Goal: Task Accomplishment & Management: Manage account settings

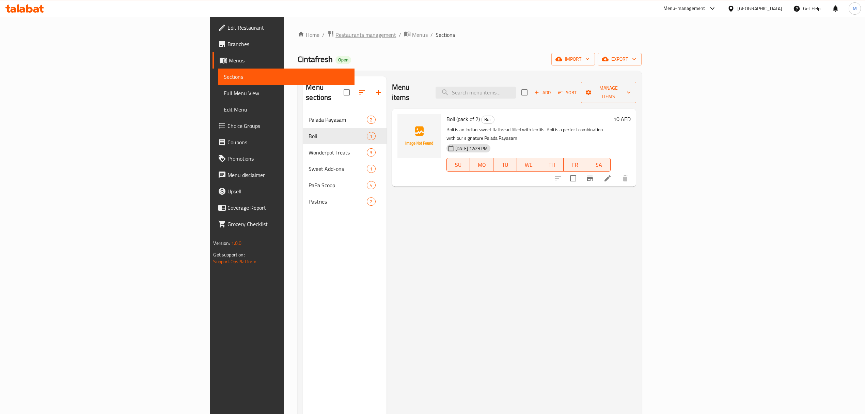
click at [336, 37] on span "Restaurants management" at bounding box center [366, 35] width 61 height 8
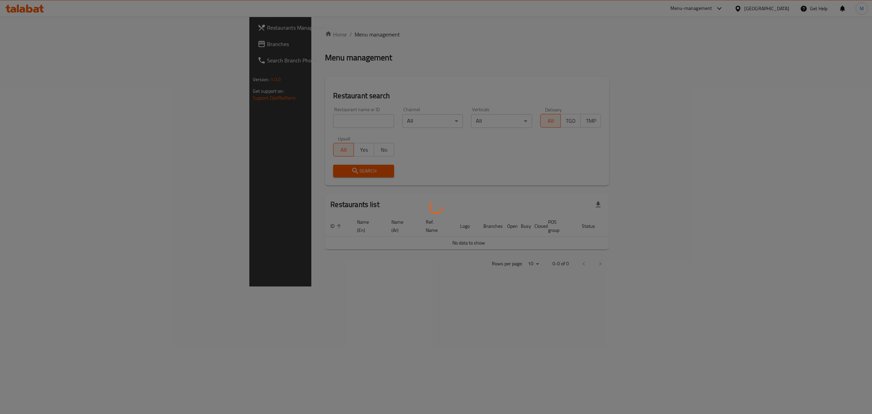
click at [272, 118] on div at bounding box center [436, 207] width 872 height 414
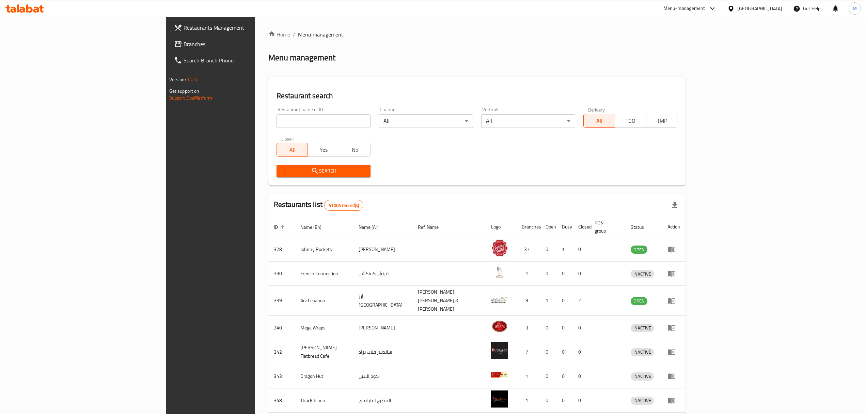
click at [273, 120] on div "Home / Menu management Menu management Restaurant search Restaurant name or ID …" at bounding box center [477, 269] width 418 height 478
click at [277, 120] on input "search" at bounding box center [324, 121] width 94 height 14
type input "gandofly"
click button "Search" at bounding box center [324, 171] width 94 height 13
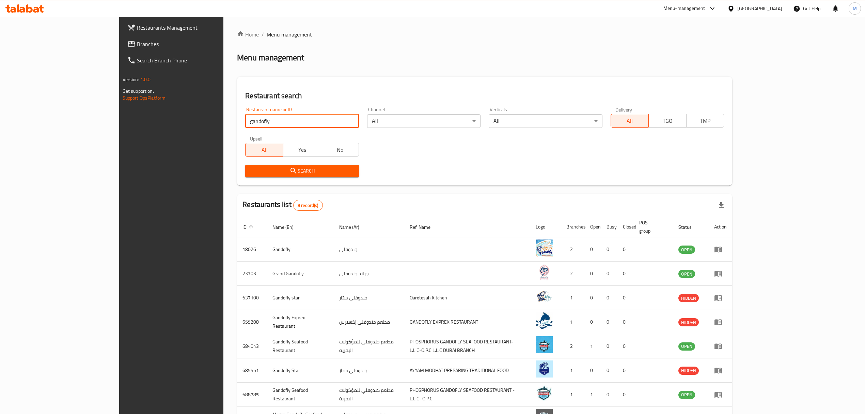
scroll to position [46, 0]
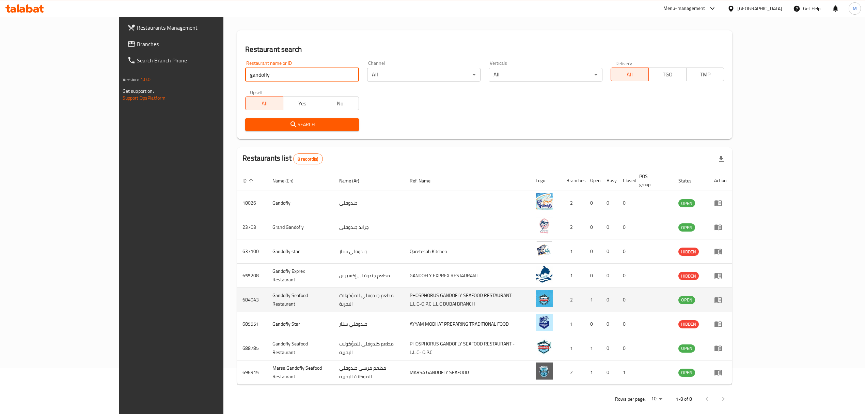
click at [723, 295] on icon "enhanced table" at bounding box center [718, 299] width 8 height 8
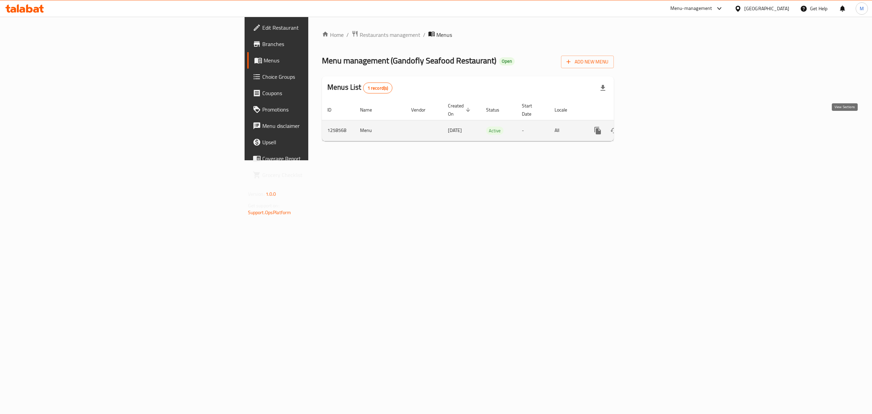
click at [651, 126] on icon "enhanced table" at bounding box center [647, 130] width 8 height 8
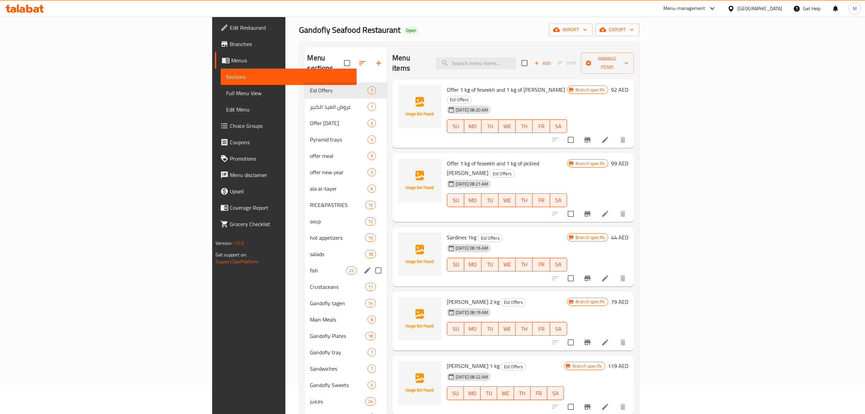
scroll to position [45, 0]
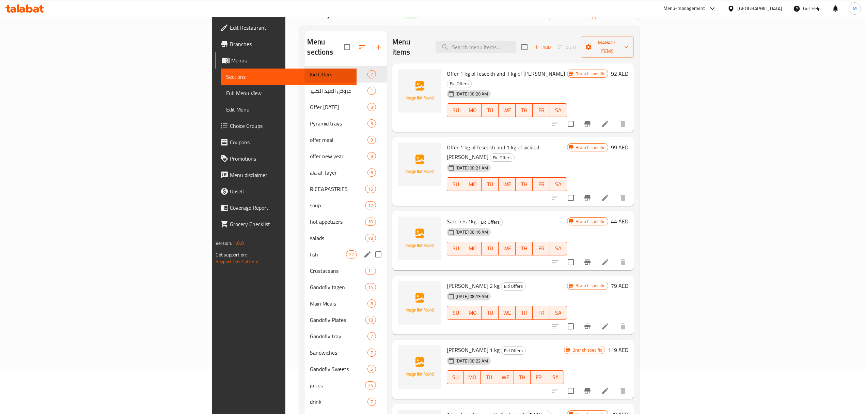
drag, startPoint x: 216, startPoint y: 236, endPoint x: 252, endPoint y: 242, distance: 37.3
click at [305, 246] on div "fish 22" at bounding box center [346, 254] width 82 height 16
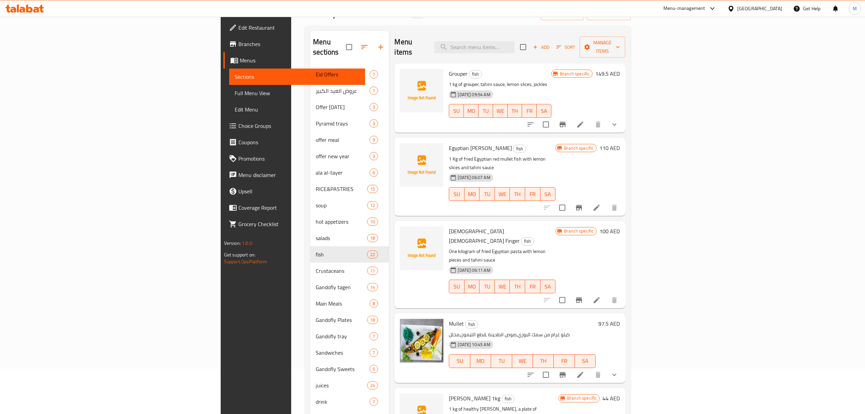
click at [566, 122] on icon "Branch-specific-item" at bounding box center [563, 124] width 6 height 5
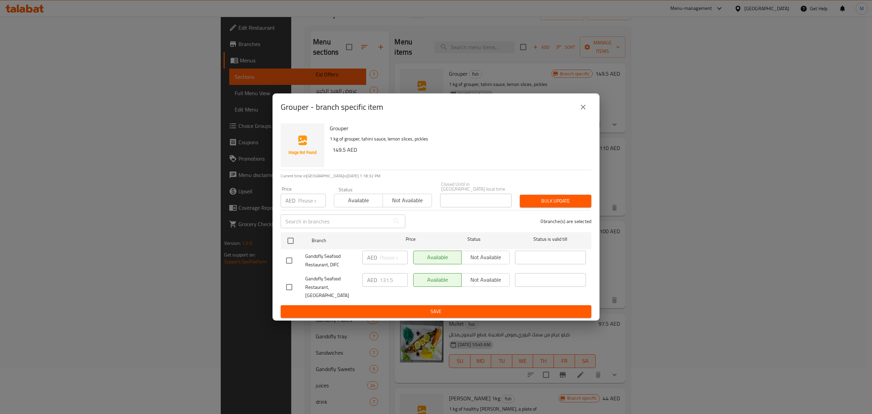
click at [584, 109] on icon "close" at bounding box center [583, 107] width 5 height 5
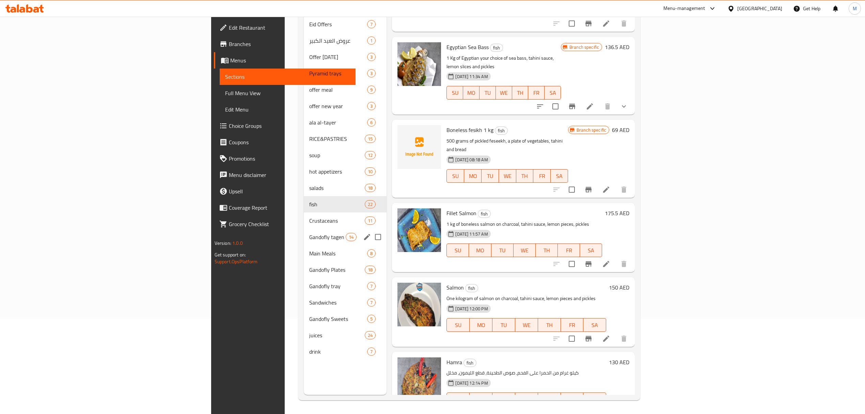
scroll to position [96, 0]
click at [309, 216] on span "Crustaceans" at bounding box center [327, 220] width 36 height 8
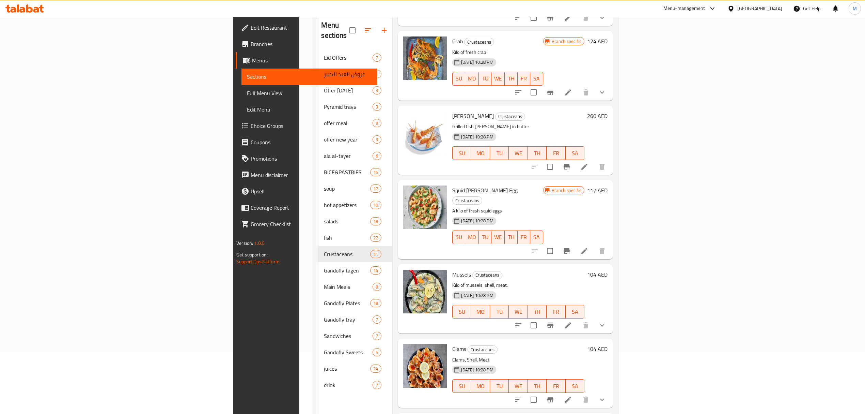
scroll to position [96, 0]
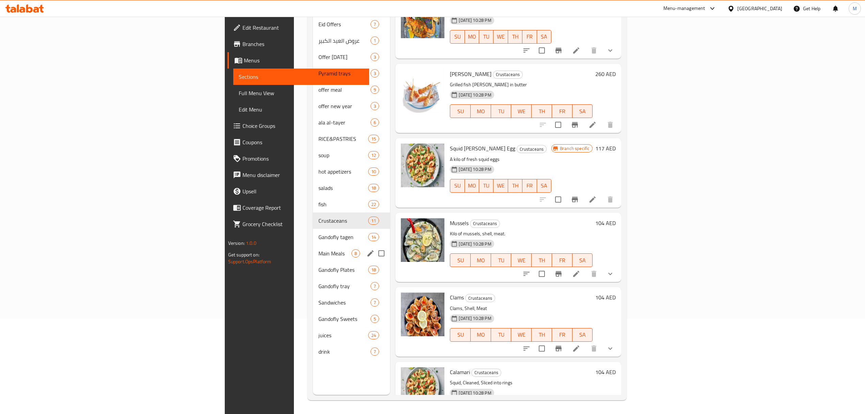
click at [319, 233] on span "Gandofly tagen" at bounding box center [344, 237] width 50 height 8
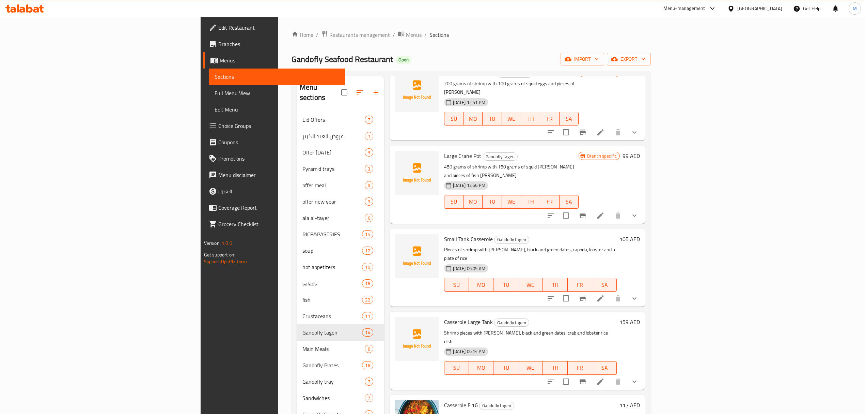
scroll to position [91, 0]
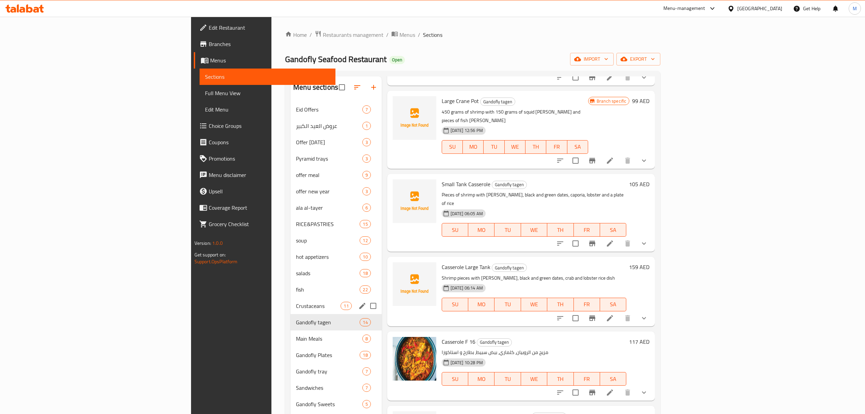
click at [296, 307] on span "Crustaceans" at bounding box center [318, 306] width 45 height 8
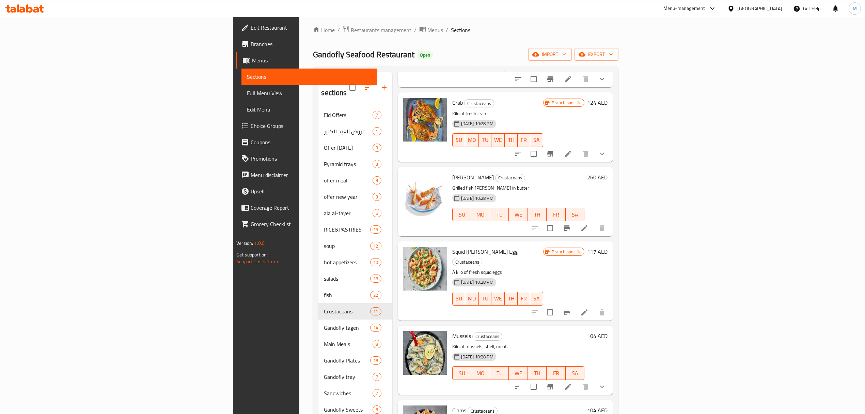
scroll to position [422, 0]
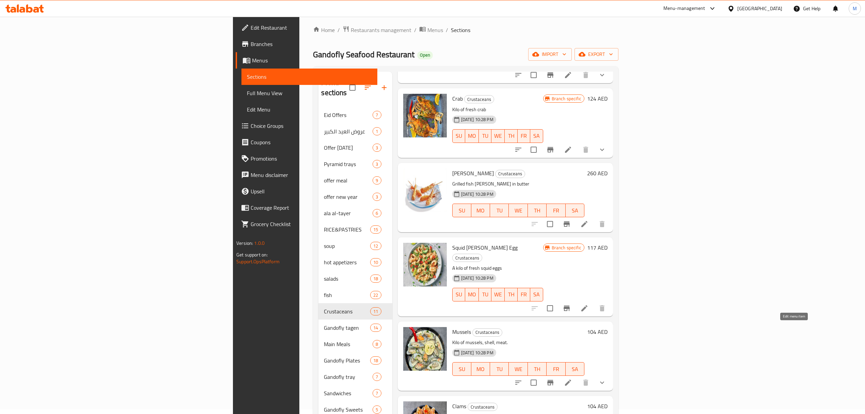
click at [571, 379] on icon at bounding box center [568, 382] width 6 height 6
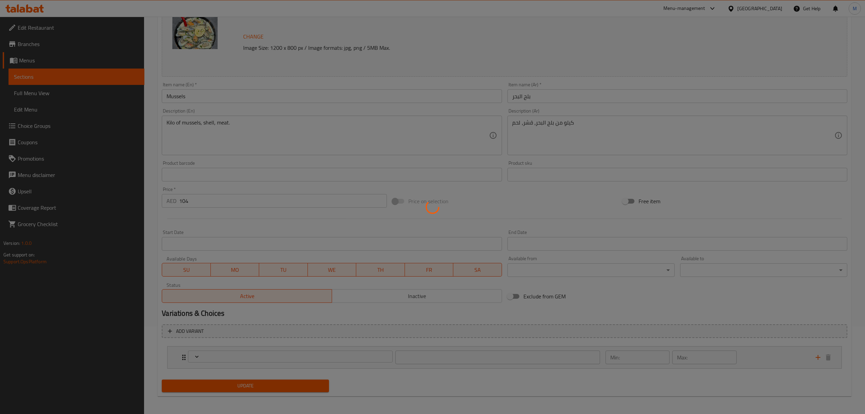
type input "اختيارك من:"
type input "1"
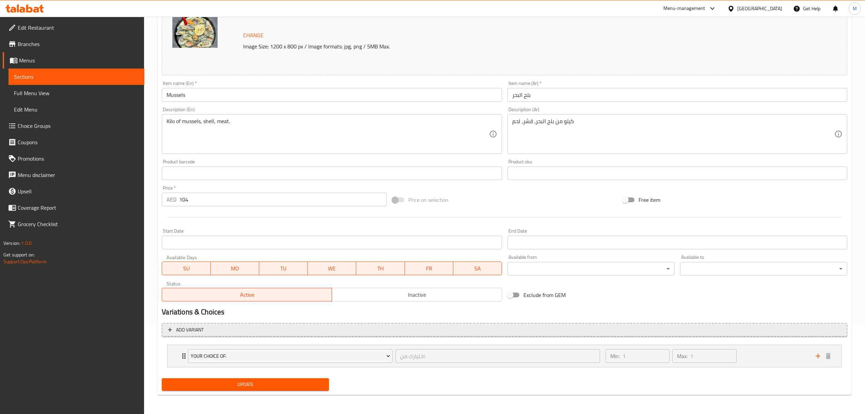
click at [250, 329] on span "Add variant" at bounding box center [505, 329] width 674 height 9
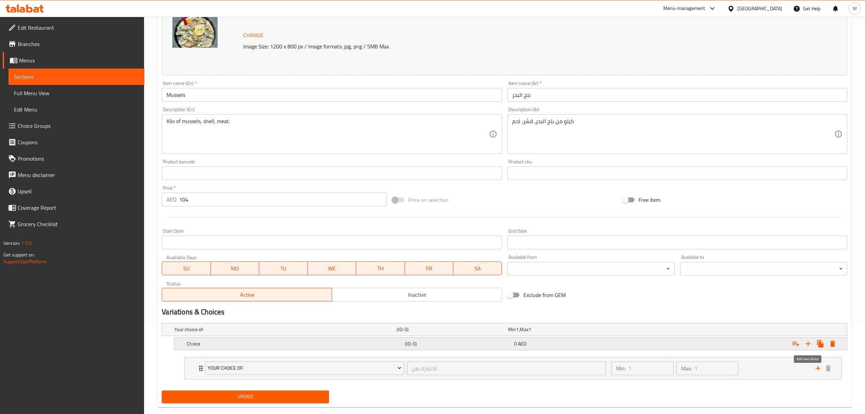
click at [810, 344] on icon "Expand" at bounding box center [808, 343] width 5 height 5
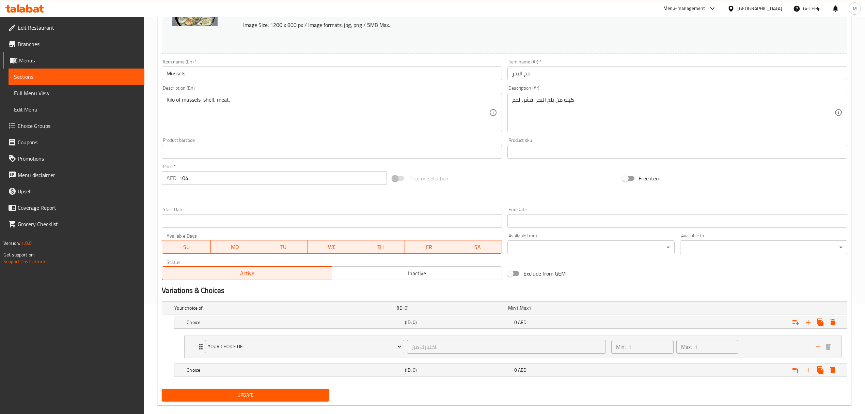
scroll to position [122, 0]
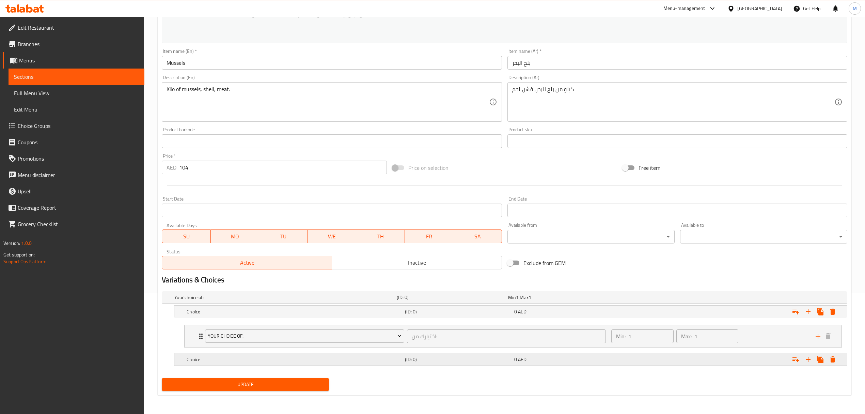
click at [202, 301] on h5 "Choice" at bounding box center [284, 297] width 220 height 7
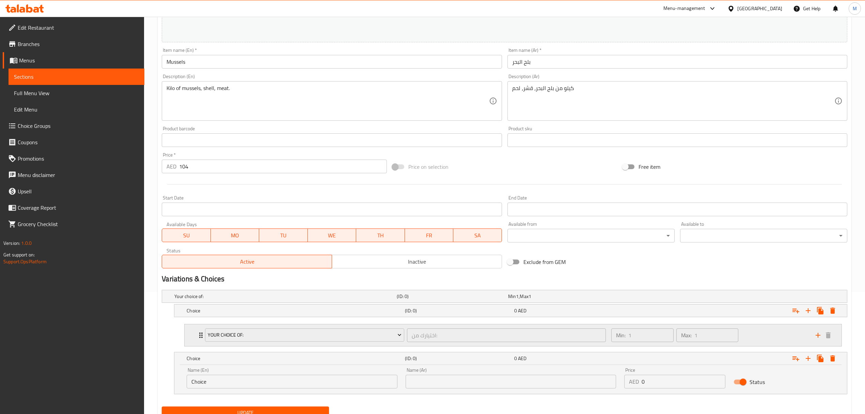
click at [755, 338] on div "Min: 1 ​ Max: 1 ​" at bounding box center [709, 335] width 204 height 22
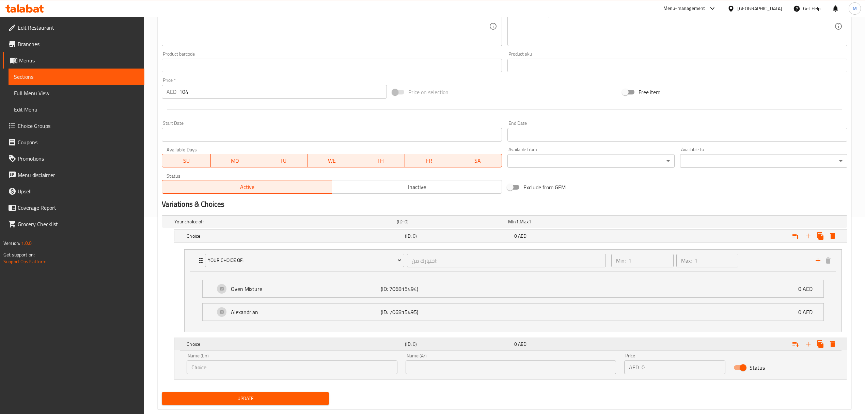
scroll to position [212, 0]
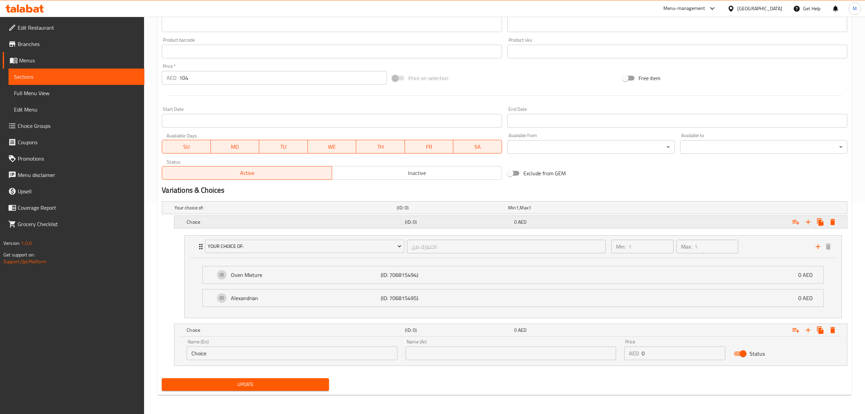
click at [603, 211] on div "0 AED" at bounding box center [562, 207] width 108 height 7
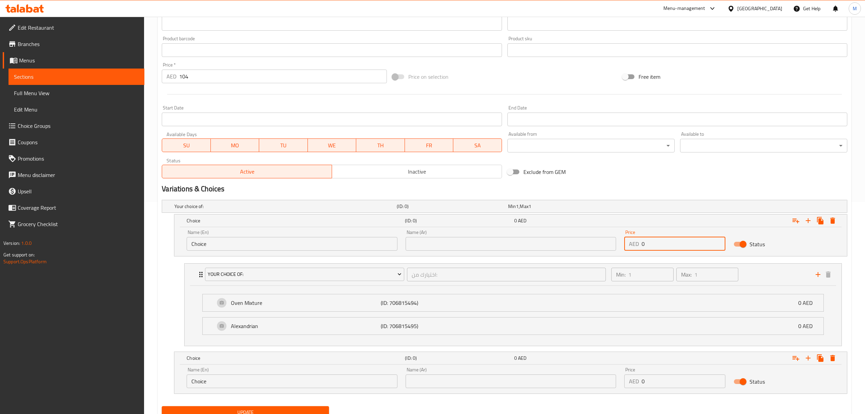
drag, startPoint x: 653, startPoint y: 242, endPoint x: 644, endPoint y: 242, distance: 9.5
click at [644, 242] on input "0" at bounding box center [684, 244] width 84 height 14
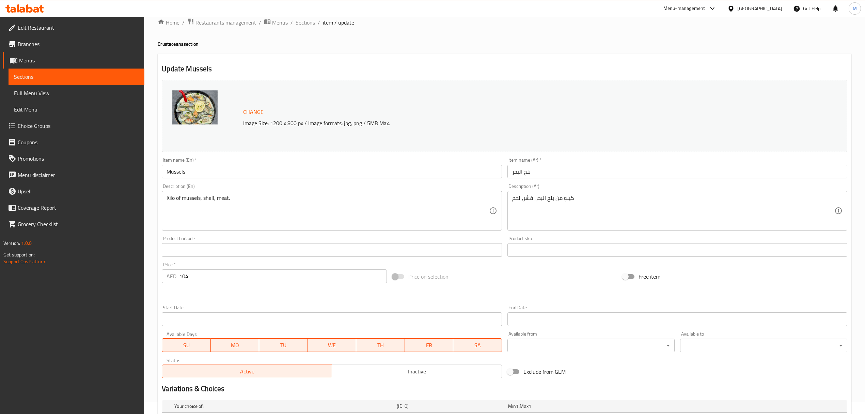
scroll to position [0, 0]
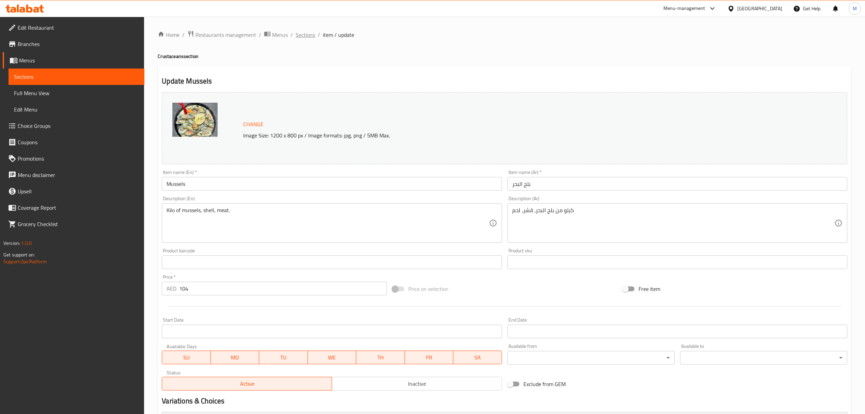
click at [305, 35] on span "Sections" at bounding box center [305, 35] width 19 height 8
